Goal: Task Accomplishment & Management: Complete application form

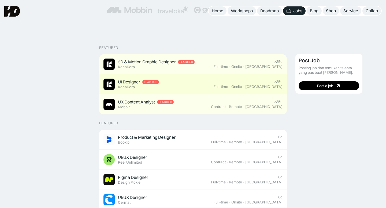
scroll to position [98, 0]
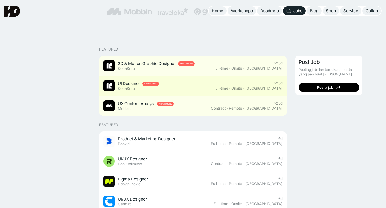
click at [187, 85] on div "UI Designer Featured KonaKorp" at bounding box center [158, 85] width 110 height 11
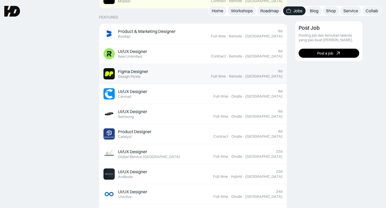
scroll to position [204, 0]
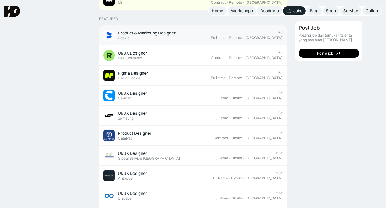
click at [164, 36] on div "Product & Marketing Designer Featured Bookipi" at bounding box center [147, 35] width 58 height 10
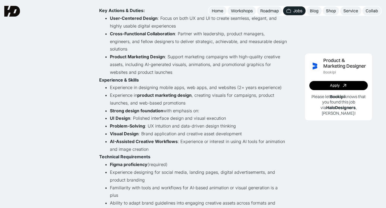
scroll to position [72, 0]
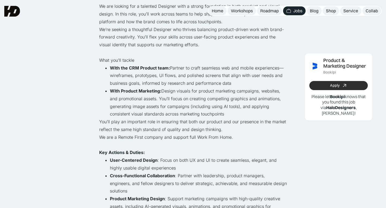
click at [333, 86] on div "Apply" at bounding box center [335, 85] width 10 height 5
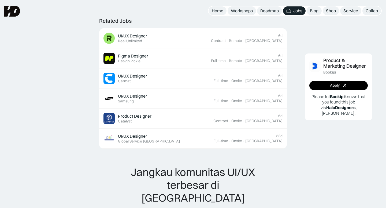
scroll to position [519, 0]
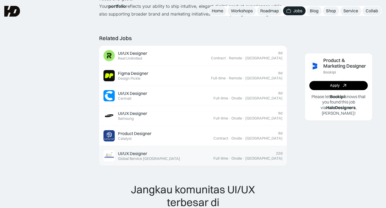
click at [129, 151] on div "UI/UX Designer" at bounding box center [132, 154] width 29 height 6
